Goal: Find specific page/section: Find specific page/section

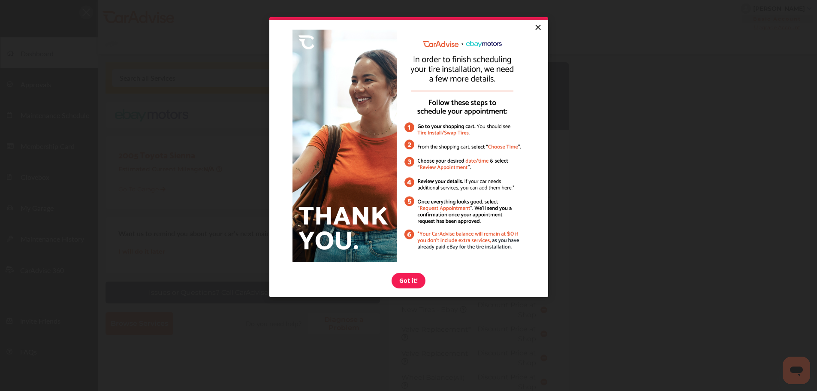
click at [544, 25] on link "×" at bounding box center [538, 27] width 15 height 15
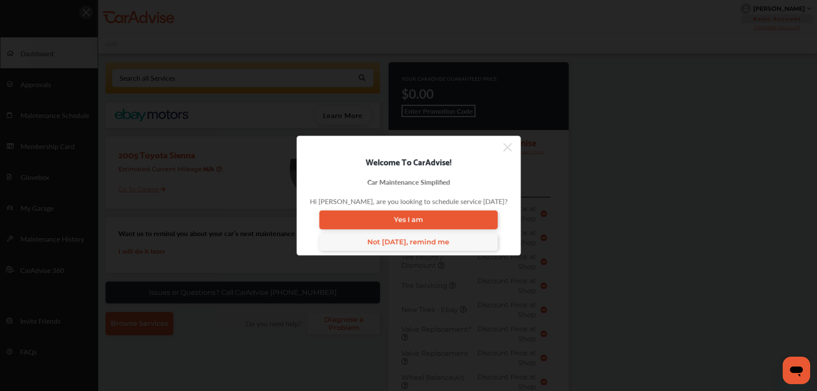
click at [497, 151] on div at bounding box center [404, 147] width 215 height 14
click at [504, 148] on icon at bounding box center [507, 147] width 9 height 9
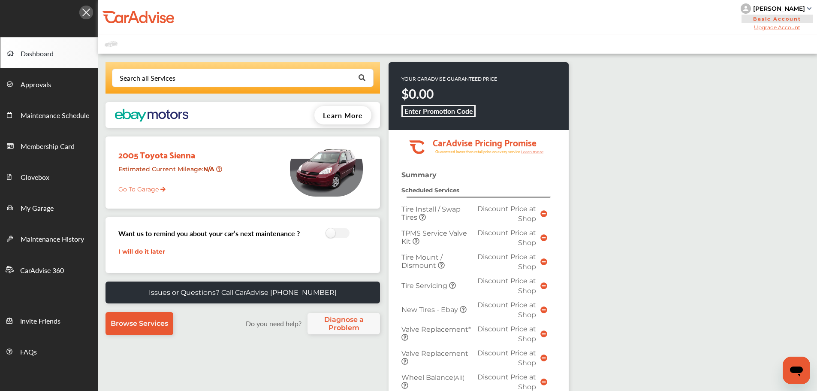
click at [139, 188] on link "Go To Garage" at bounding box center [139, 187] width 54 height 16
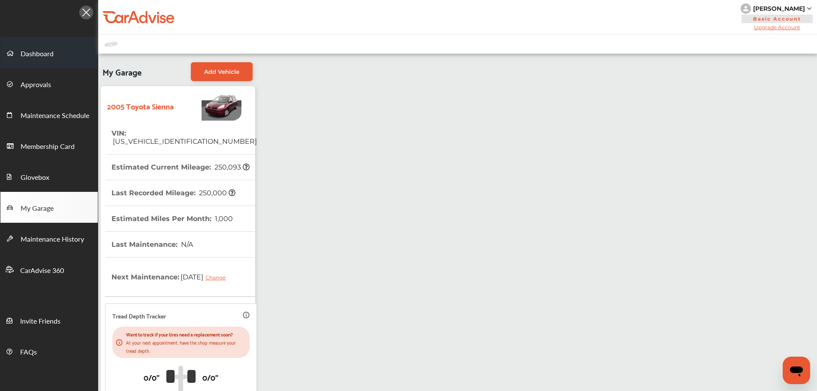
click at [49, 55] on span "Dashboard" at bounding box center [37, 53] width 33 height 11
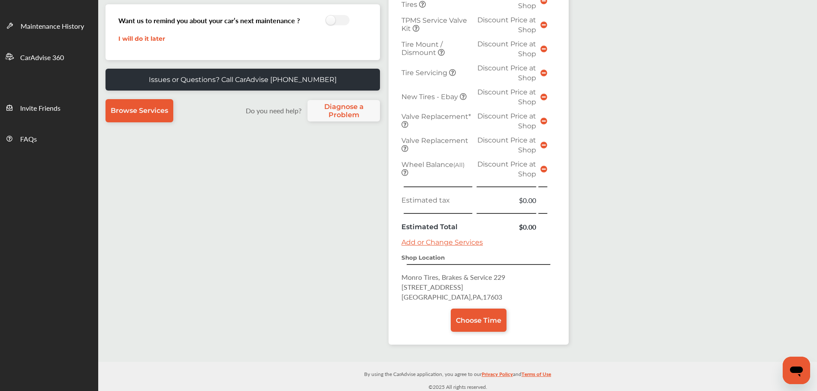
scroll to position [215, 0]
